Goal: Task Accomplishment & Management: Manage account settings

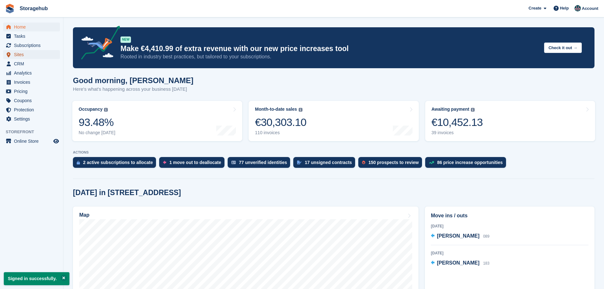
click at [34, 53] on span "Sites" at bounding box center [33, 54] width 38 height 9
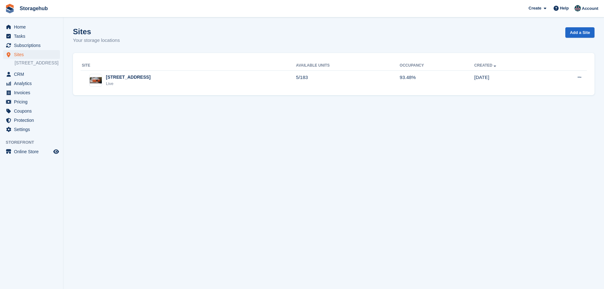
click at [186, 107] on section "Sites Your storage locations Add a Site Site Available Units Occupancy Created …" at bounding box center [333, 144] width 540 height 289
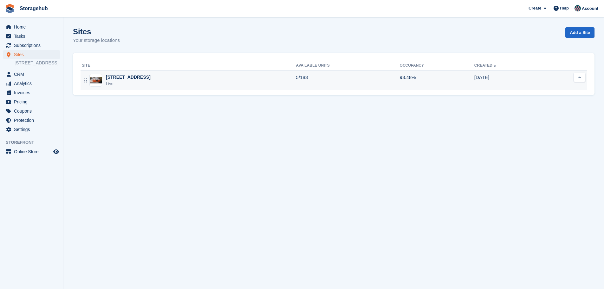
click at [195, 84] on div "5 Fern Road, Sandyford, Dublin, D18 V6R3 Live" at bounding box center [189, 80] width 214 height 13
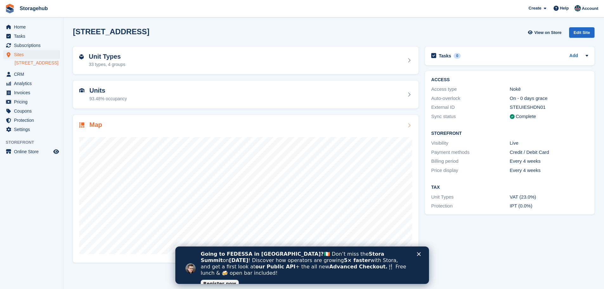
click at [413, 166] on div "Map" at bounding box center [245, 189] width 345 height 148
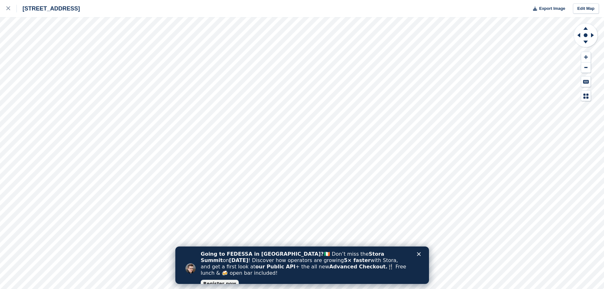
click at [420, 253] on icon "Close" at bounding box center [418, 254] width 4 height 4
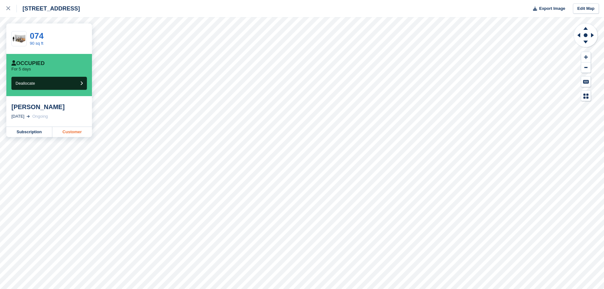
click at [79, 132] on link "Customer" at bounding box center [72, 132] width 40 height 10
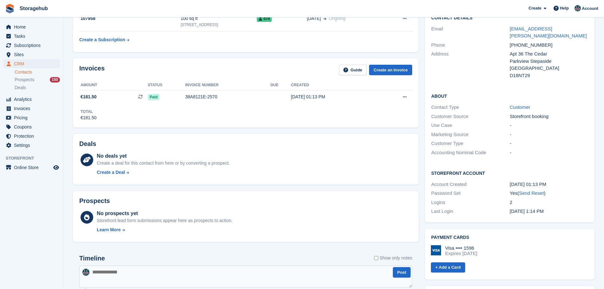
scroll to position [63, 0]
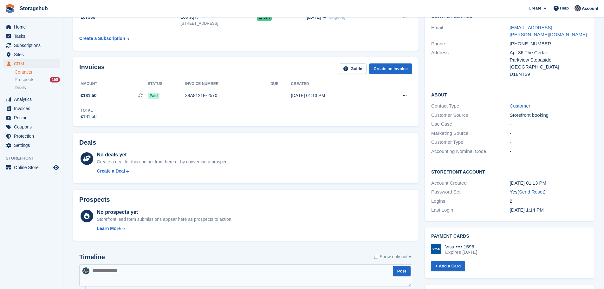
drag, startPoint x: 506, startPoint y: 174, endPoint x: 557, endPoint y: 171, distance: 50.8
click at [557, 178] on div "Account Created 13 Sep, 01:13 PM" at bounding box center [509, 182] width 157 height 9
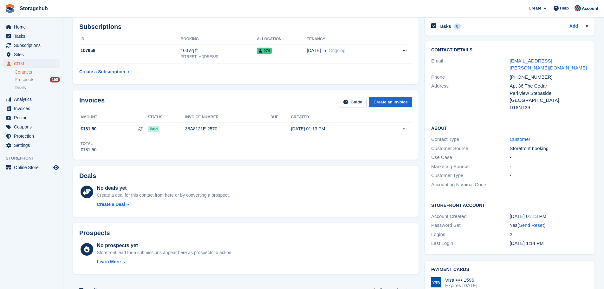
scroll to position [0, 0]
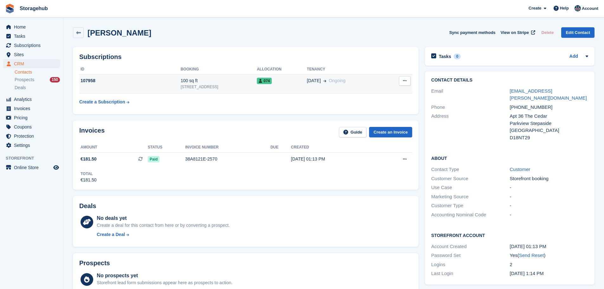
click at [234, 83] on div "100 sq ft" at bounding box center [219, 80] width 76 height 7
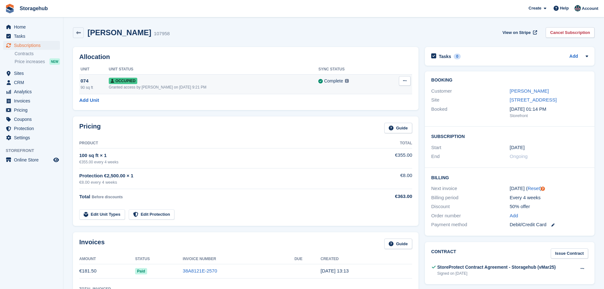
click at [93, 80] on div "074" at bounding box center [94, 80] width 28 height 7
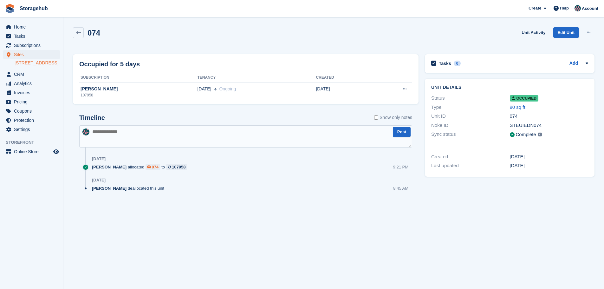
click at [152, 167] on div "074" at bounding box center [155, 167] width 7 height 6
click at [30, 29] on span "Home" at bounding box center [33, 26] width 38 height 9
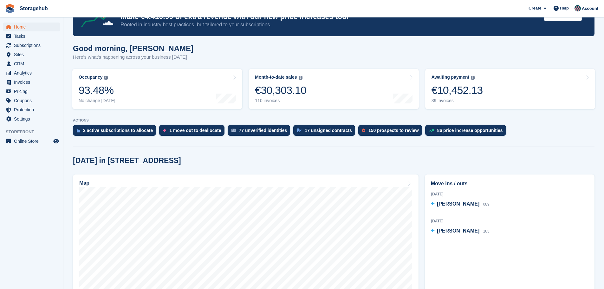
scroll to position [95, 0]
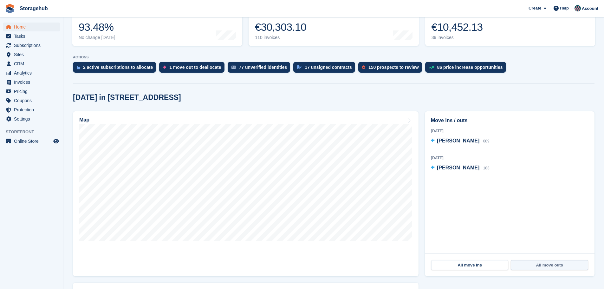
click at [563, 266] on link "All move outs" at bounding box center [548, 265] width 77 height 10
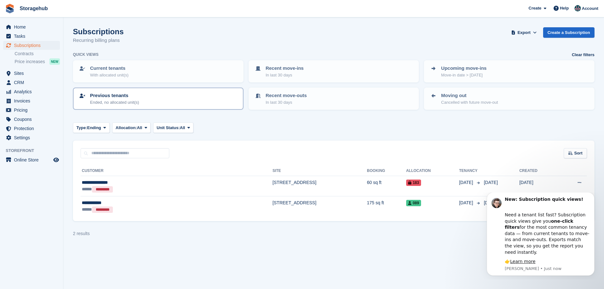
click at [152, 104] on div "Previous tenants Ended, no allocated unit(s)" at bounding box center [158, 98] width 159 height 13
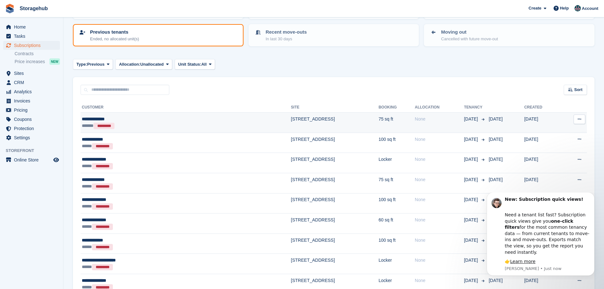
click at [144, 119] on div "**********" at bounding box center [134, 119] width 104 height 7
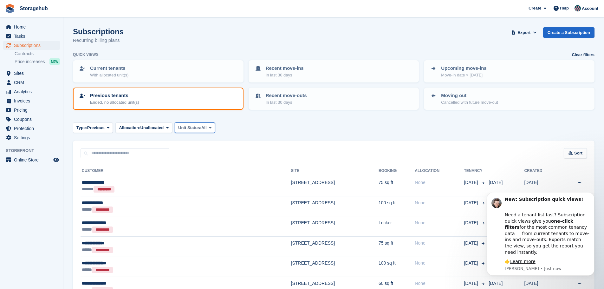
click at [204, 127] on span "All" at bounding box center [203, 128] width 5 height 6
click at [276, 129] on div "Type: Previous All Upcoming Previous Active Ending Allocation: Unallocated All …" at bounding box center [333, 127] width 521 height 10
click at [154, 131] on button "Allocation: Unallocated" at bounding box center [143, 127] width 57 height 10
click at [316, 125] on div "Type: Previous All Upcoming Previous Active Ending Allocation: Unallocated All …" at bounding box center [333, 127] width 521 height 10
click at [140, 179] on div "**********" at bounding box center [134, 182] width 104 height 7
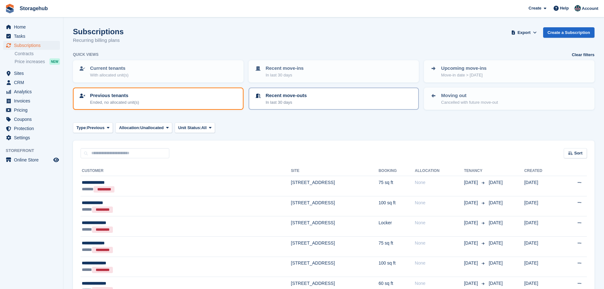
click at [320, 98] on div "Recent move-outs In last 30 days" at bounding box center [333, 98] width 159 height 13
